Goal: Transaction & Acquisition: Purchase product/service

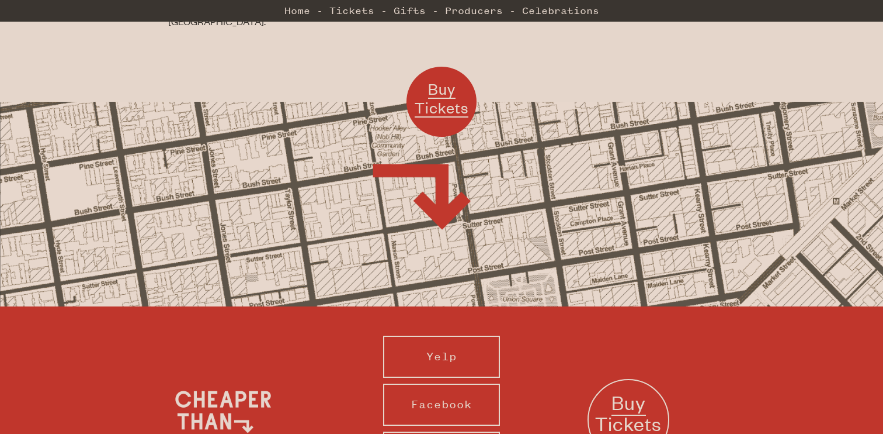
scroll to position [1084, 0]
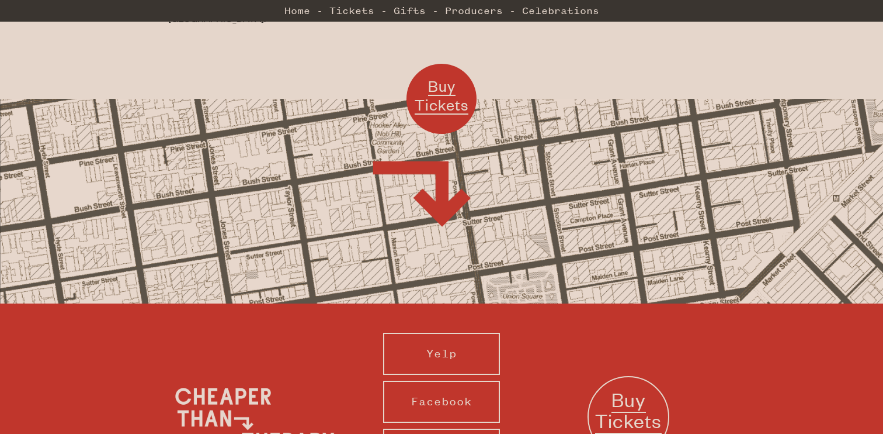
click at [446, 76] on span "Buy Tickets" at bounding box center [442, 95] width 54 height 38
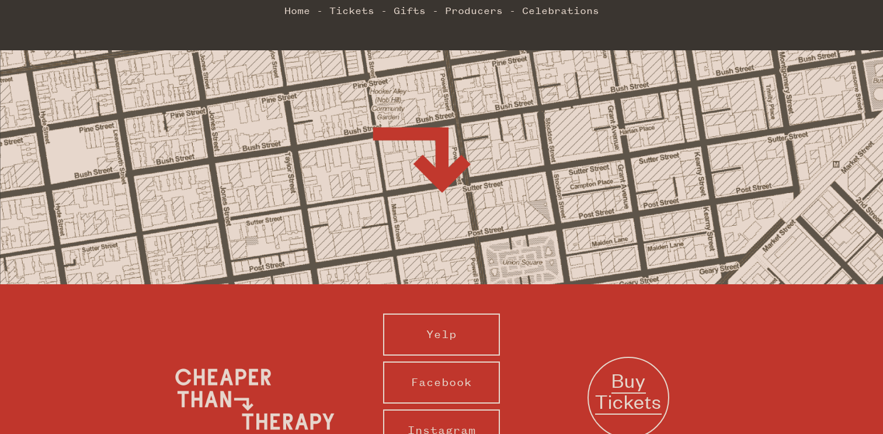
scroll to position [473, 0]
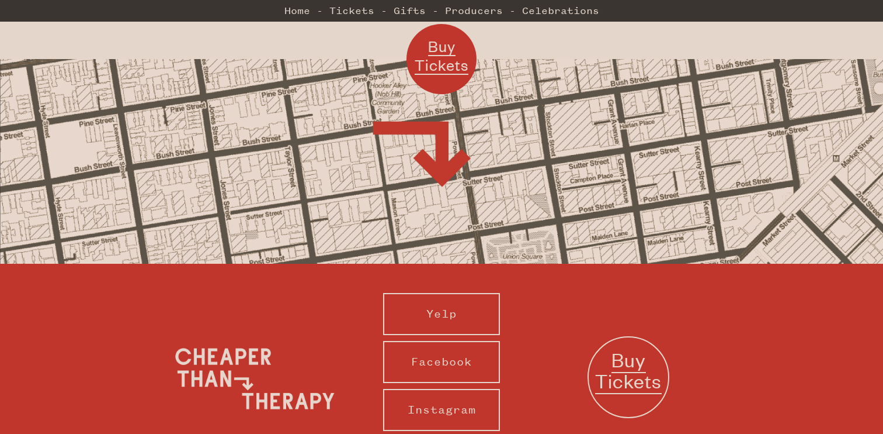
scroll to position [1186, 0]
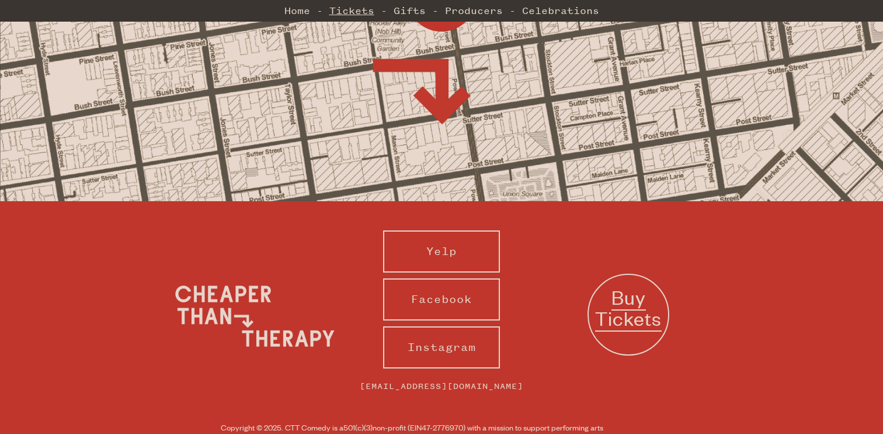
click at [346, 13] on link "Tickets" at bounding box center [352, 10] width 45 height 23
